Goal: Find specific page/section: Find specific page/section

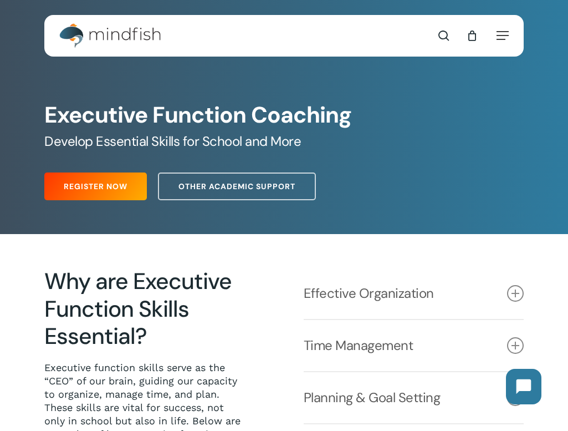
click at [502, 42] on nav "Contact search 0" at bounding box center [461, 36] width 96 height 42
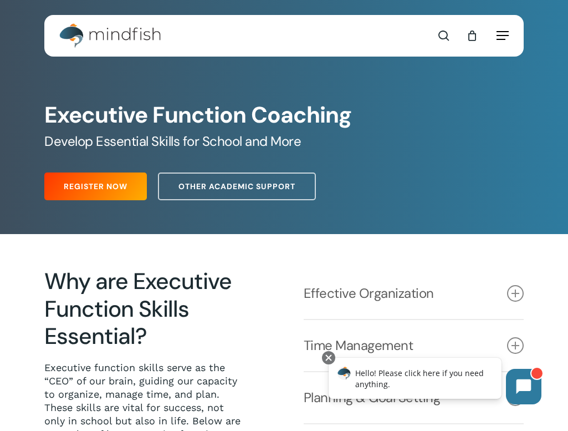
click at [505, 38] on span "Navigation Menu" at bounding box center [503, 35] width 12 height 11
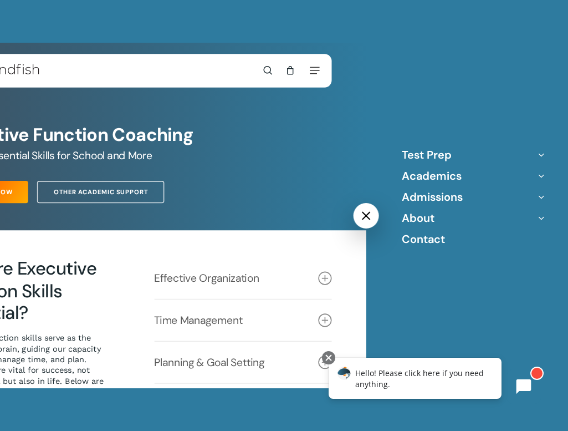
click at [537, 218] on icon "Off Canvas Menu" at bounding box center [541, 218] width 16 height 16
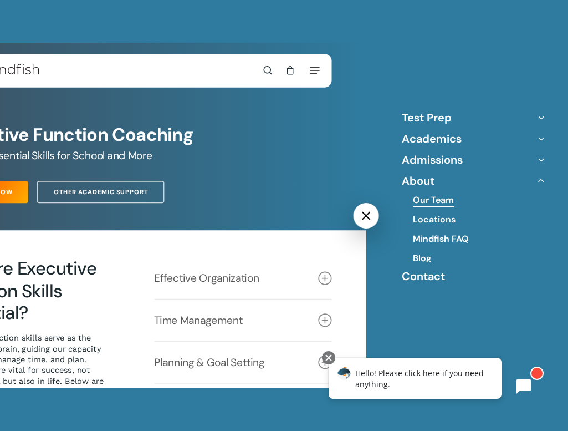
click at [442, 200] on link "Our Team" at bounding box center [433, 200] width 41 height 12
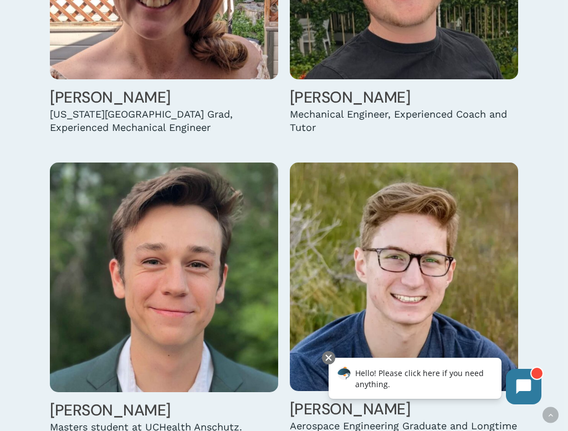
scroll to position [5463, 0]
